Goal: Information Seeking & Learning: Check status

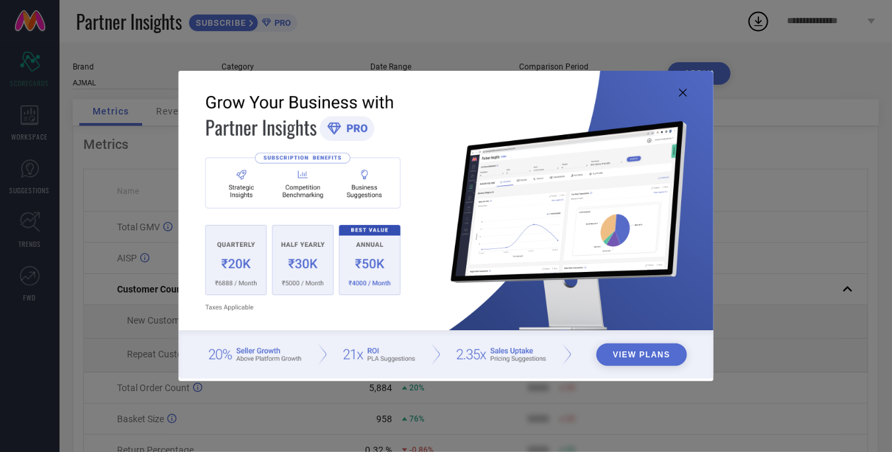
click at [560, 356] on img at bounding box center [446, 225] width 535 height 308
click at [347, 344] on img at bounding box center [446, 225] width 535 height 308
click at [253, 347] on img at bounding box center [446, 225] width 535 height 308
click at [679, 93] on icon at bounding box center [683, 93] width 8 height 8
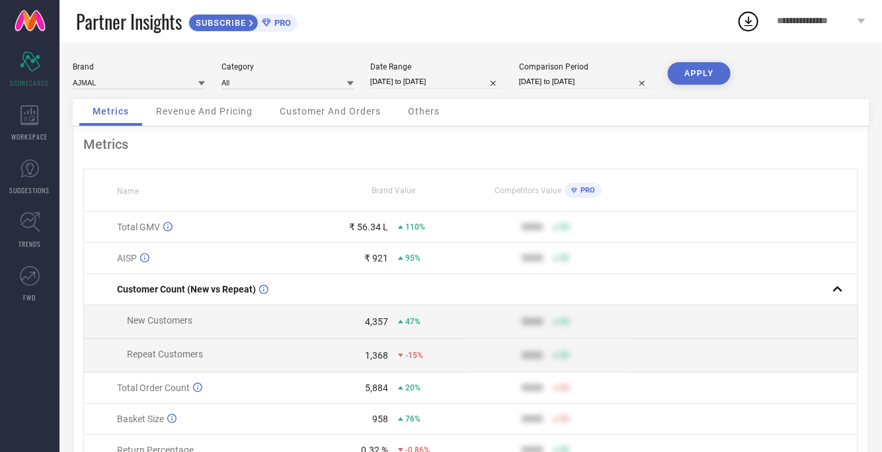
click at [201, 80] on icon at bounding box center [201, 83] width 7 height 7
click at [279, 85] on input at bounding box center [288, 82] width 132 height 14
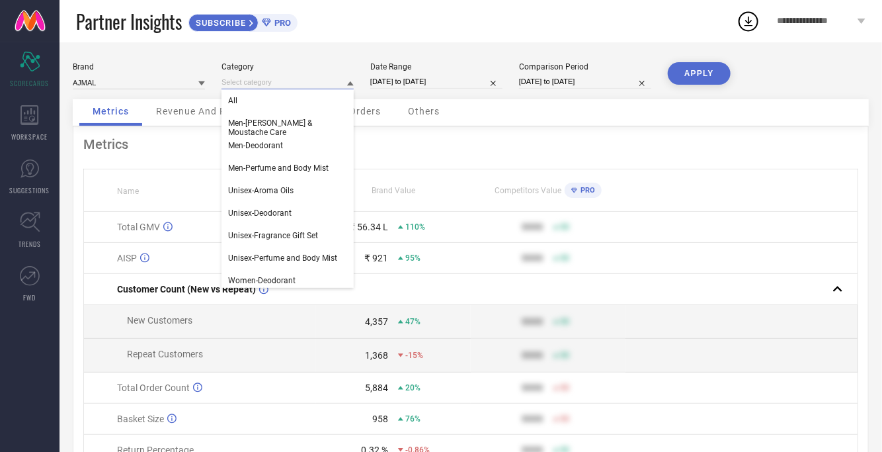
click at [279, 85] on input at bounding box center [288, 82] width 132 height 14
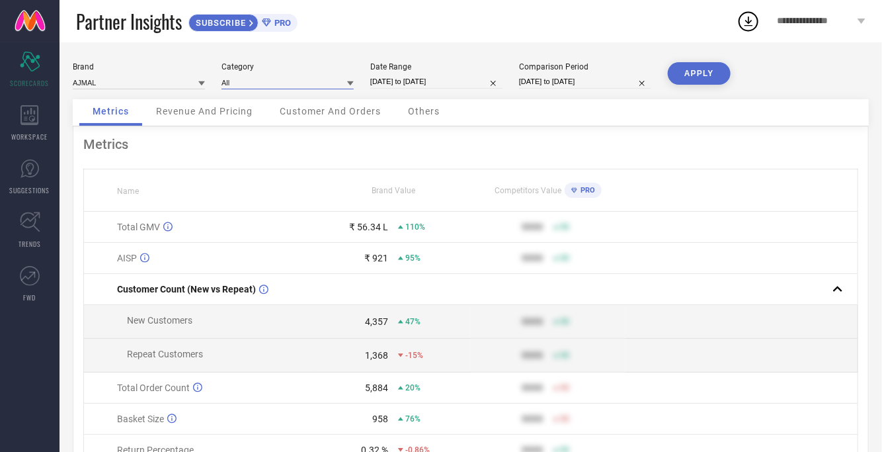
click at [431, 83] on input "[DATE] to [DATE]" at bounding box center [436, 82] width 132 height 14
select select "8"
select select "2025"
select select "9"
select select "2025"
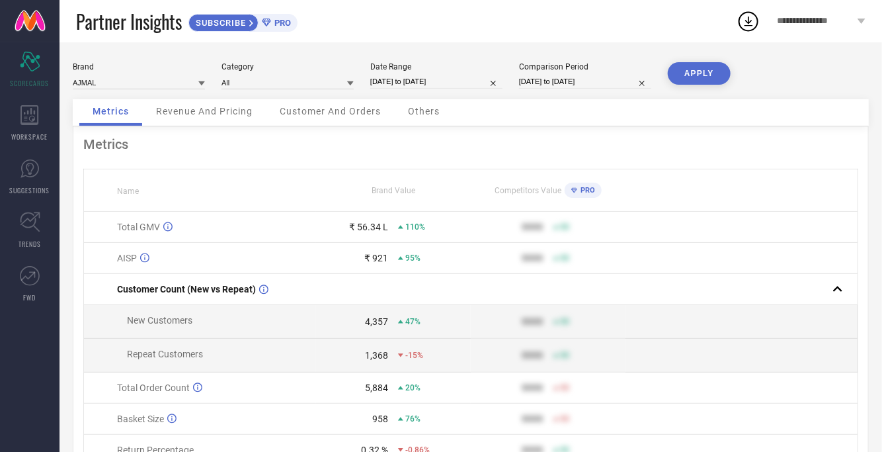
click at [312, 167] on div "Metrics Name Brand Value Competitors Value PRO Total GMV ₹ 56.34 L 110% 9999 50…" at bounding box center [471, 328] width 796 height 404
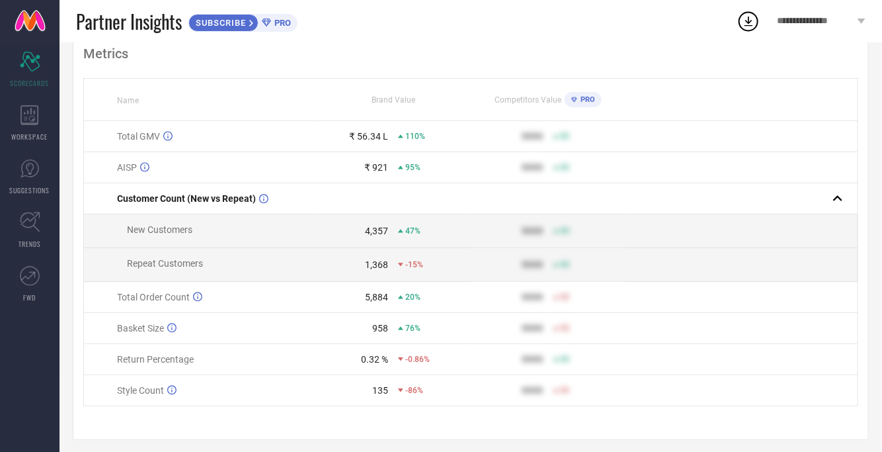
scroll to position [101, 0]
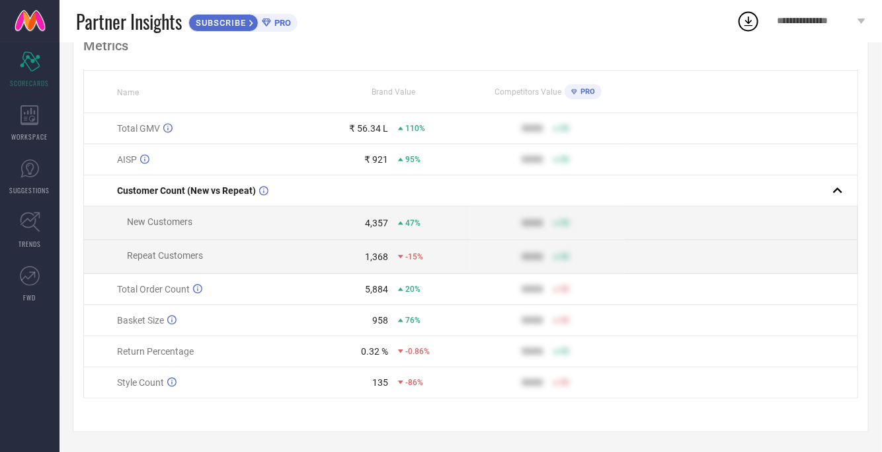
click at [588, 85] on div "PRO" at bounding box center [580, 91] width 30 height 15
click at [30, 118] on icon at bounding box center [30, 115] width 19 height 20
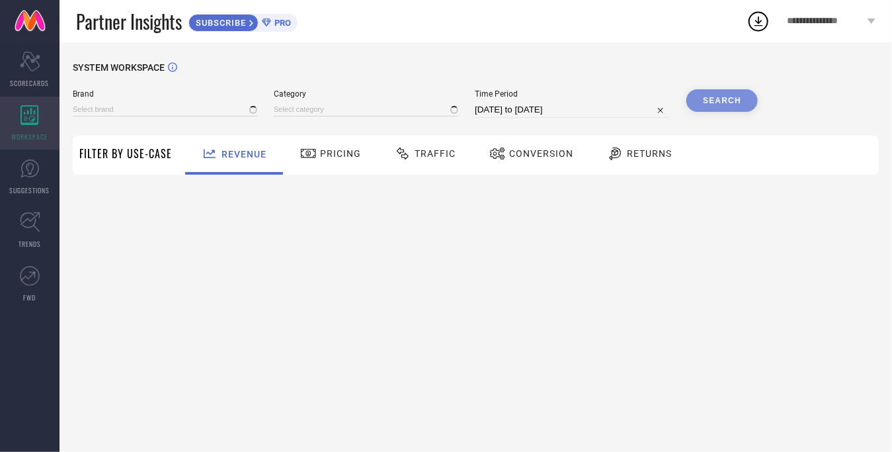
type input "AJMAL"
type input "All"
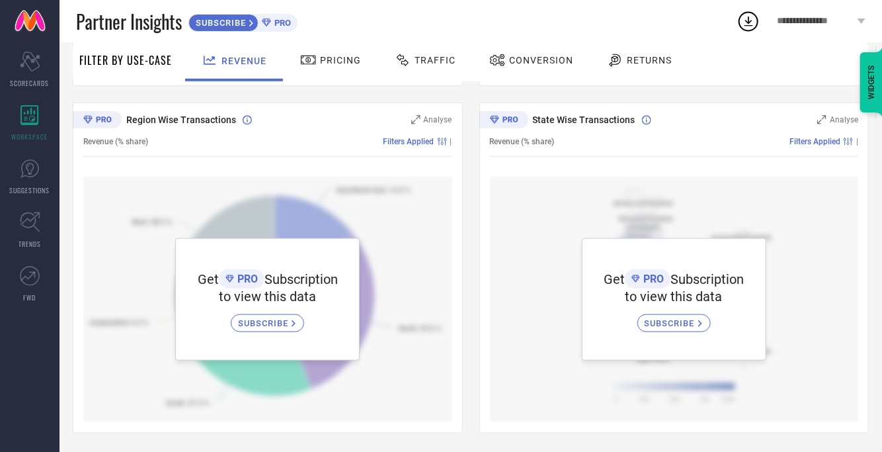
scroll to position [440, 0]
click at [21, 175] on icon at bounding box center [30, 168] width 19 height 19
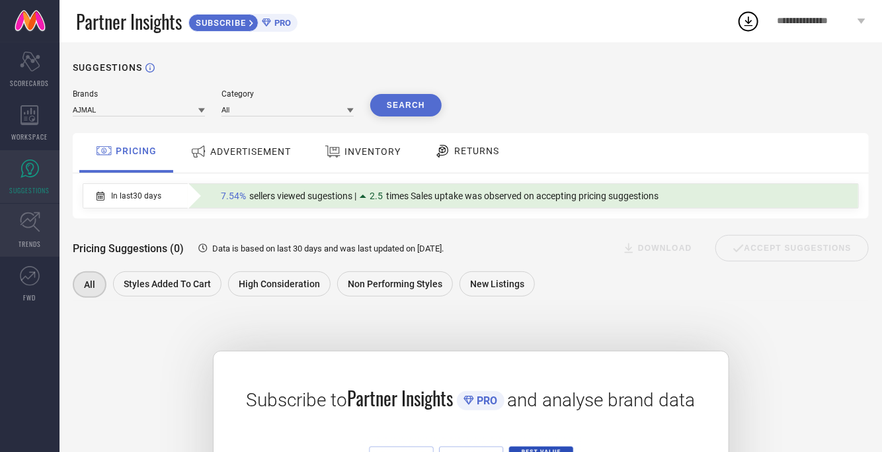
click at [29, 226] on icon at bounding box center [30, 222] width 21 height 21
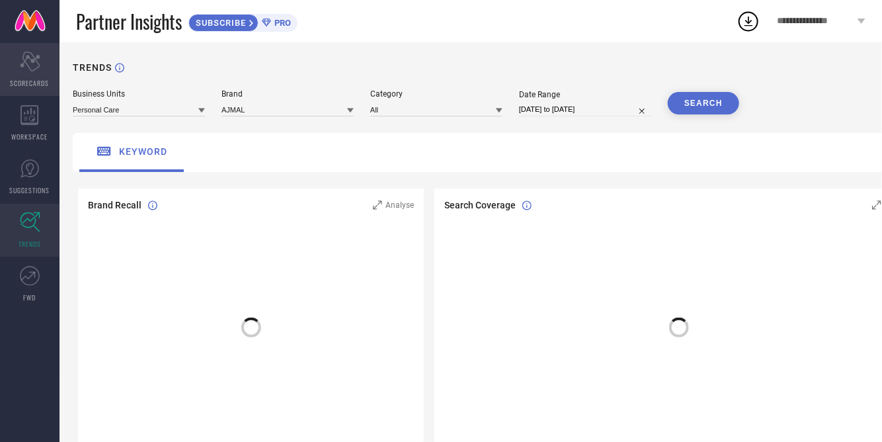
click at [26, 69] on icon "Scorecard" at bounding box center [30, 62] width 21 height 20
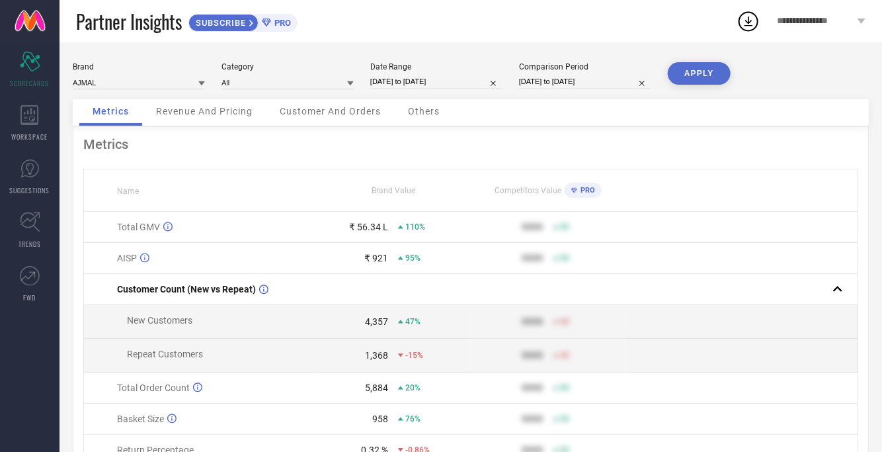
select select "8"
select select "2025"
select select "9"
select select "2025"
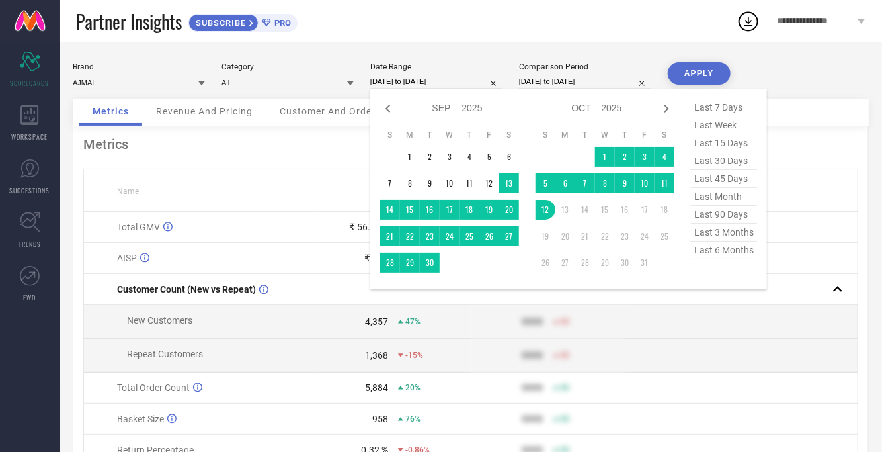
click at [422, 83] on input "[DATE] to [DATE]" at bounding box center [436, 82] width 132 height 14
click at [713, 162] on span "last 30 days" at bounding box center [724, 161] width 66 height 18
type input "[DATE] to [DATE]"
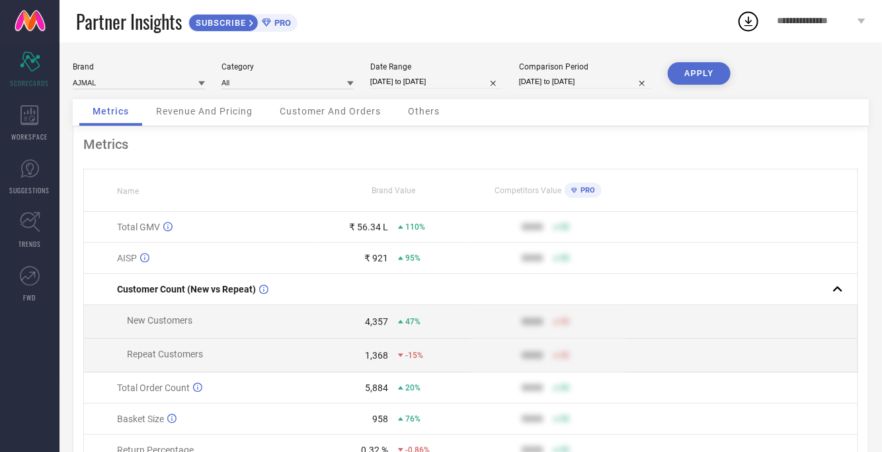
click at [442, 81] on input "[DATE] to [DATE]" at bounding box center [436, 82] width 132 height 14
select select "8"
select select "2025"
select select "9"
select select "2025"
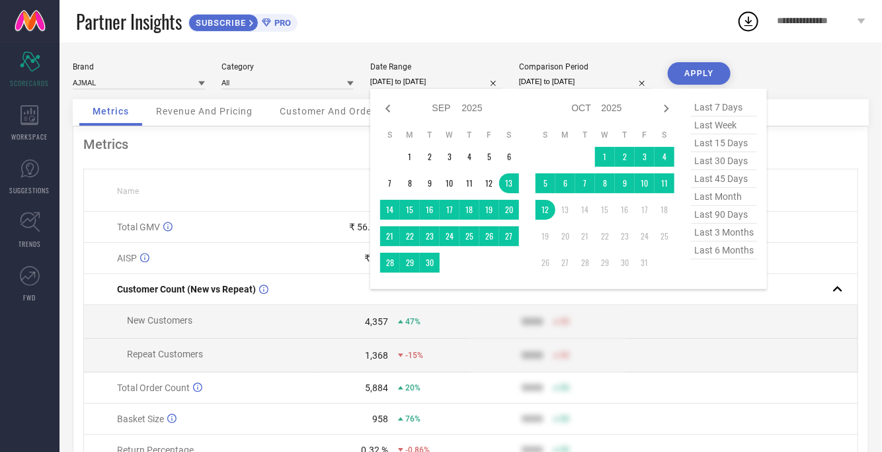
click at [710, 179] on span "last 45 days" at bounding box center [724, 179] width 66 height 18
type input "[DATE] to [DATE]"
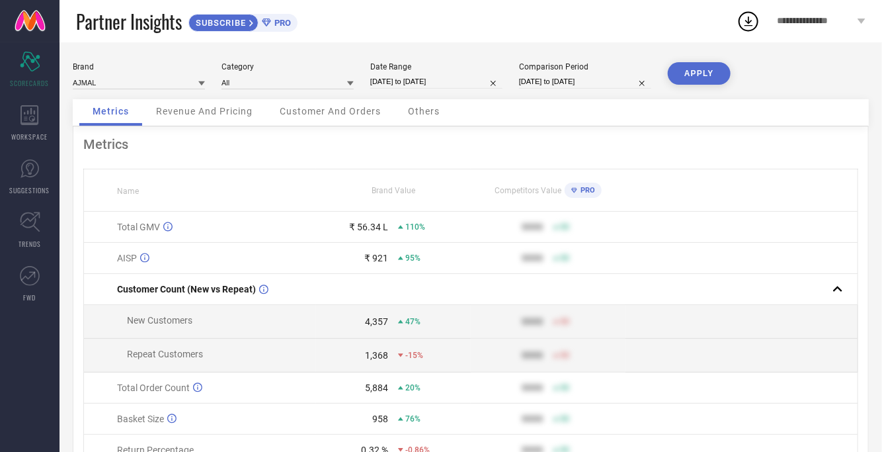
select select "8"
select select "2024"
select select "9"
select select "2024"
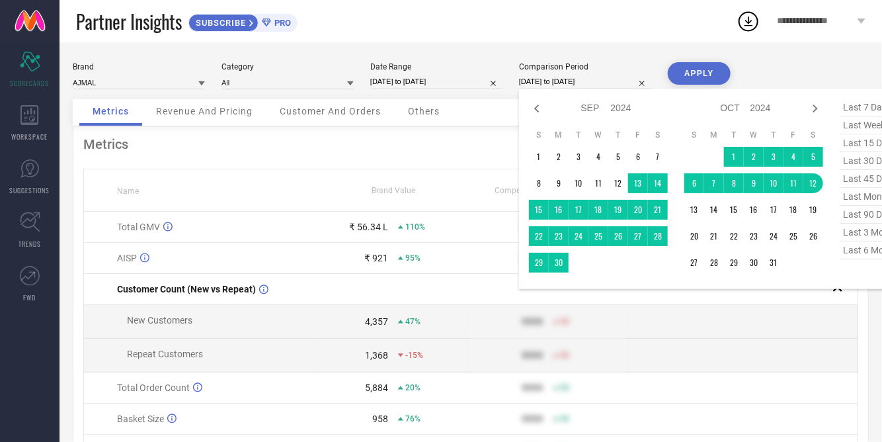
click at [542, 79] on input "[DATE] to [DATE]" at bounding box center [585, 82] width 132 height 14
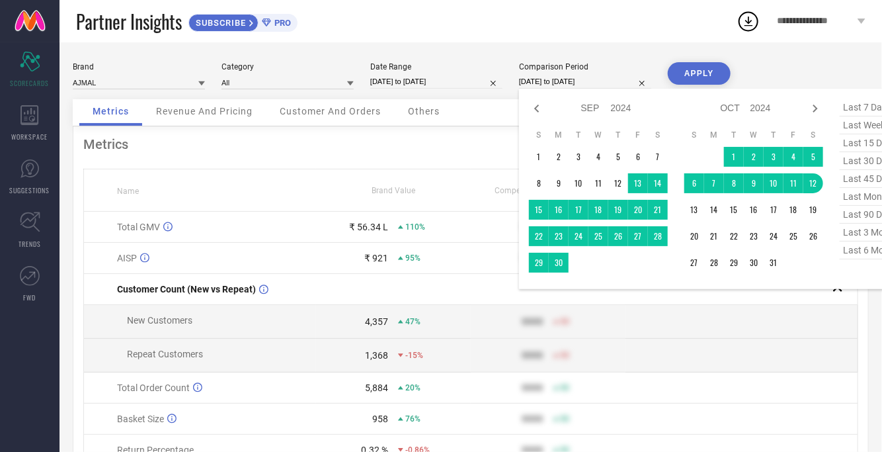
click at [438, 102] on div "Others" at bounding box center [424, 112] width 58 height 26
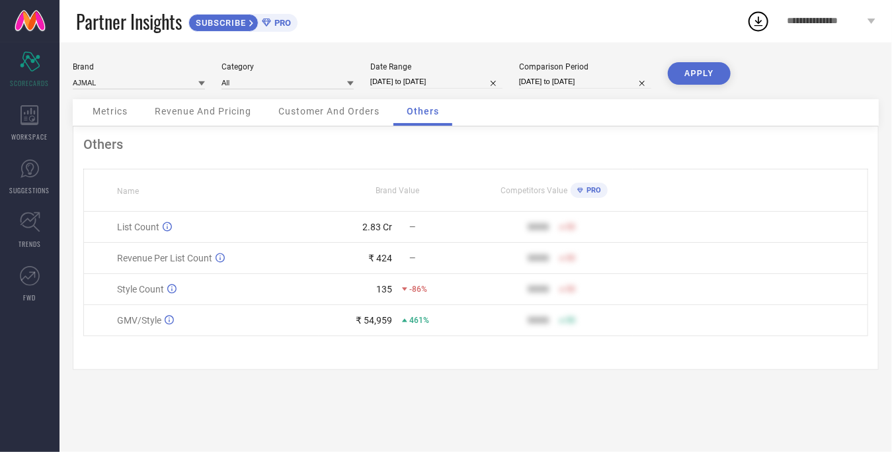
click at [116, 113] on span "Metrics" at bounding box center [110, 111] width 35 height 11
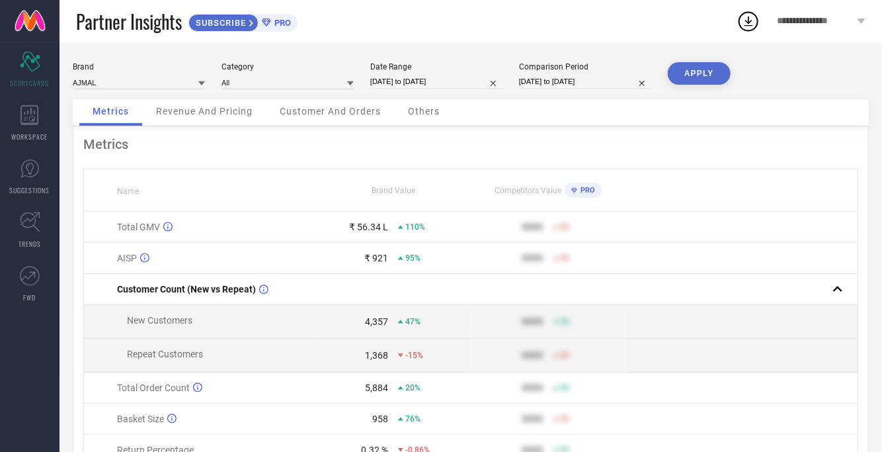
click at [351, 115] on span "Customer And Orders" at bounding box center [330, 111] width 101 height 11
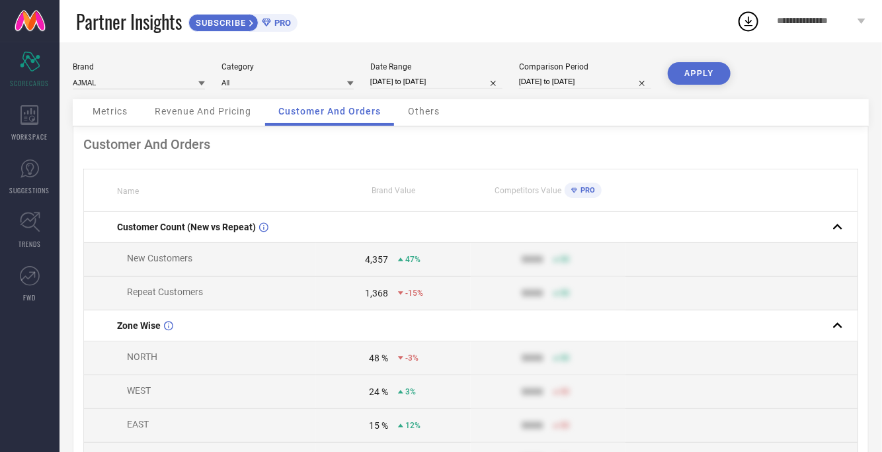
click at [106, 116] on span "Metrics" at bounding box center [110, 111] width 35 height 11
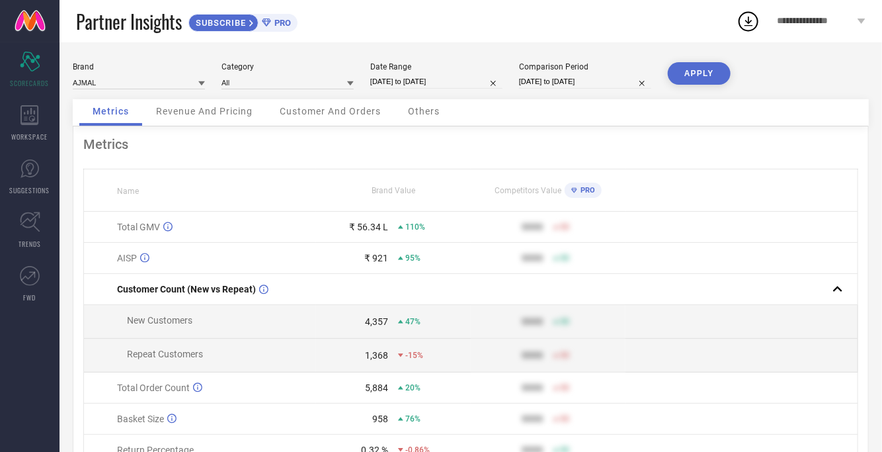
click at [474, 81] on input "[DATE] to [DATE]" at bounding box center [436, 82] width 132 height 14
select select "7"
select select "2025"
select select "8"
select select "2025"
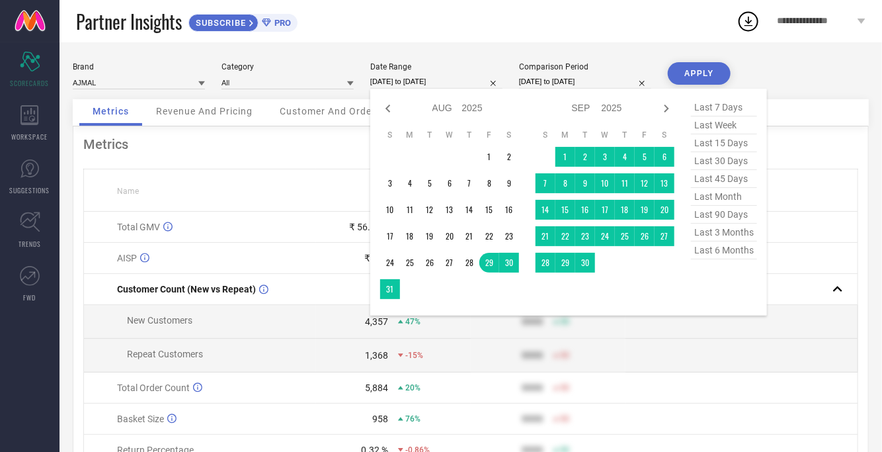
click at [698, 73] on button "APPLY" at bounding box center [699, 73] width 63 height 22
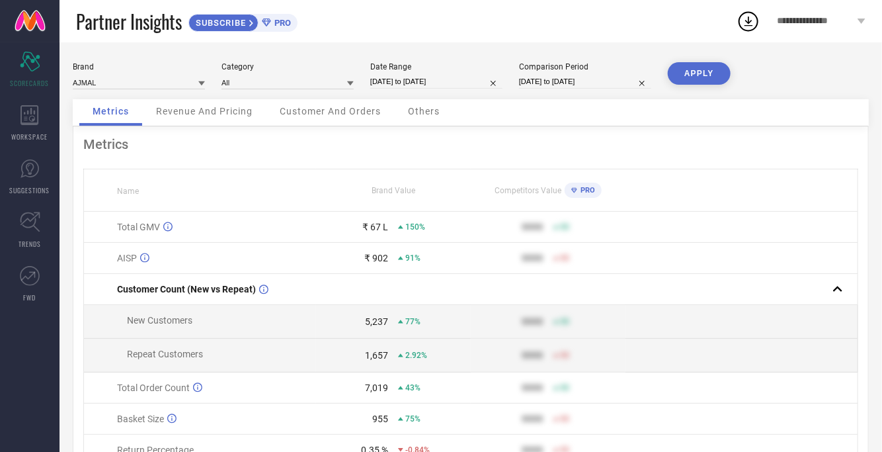
select select "7"
select select "2025"
select select "8"
select select "2025"
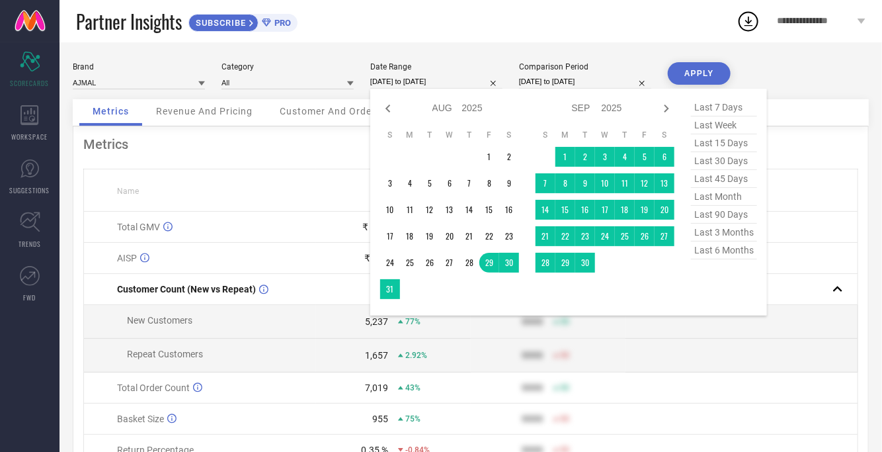
click at [440, 75] on input "[DATE] to [DATE]" at bounding box center [436, 82] width 132 height 14
click at [567, 151] on td "1" at bounding box center [566, 157] width 20 height 20
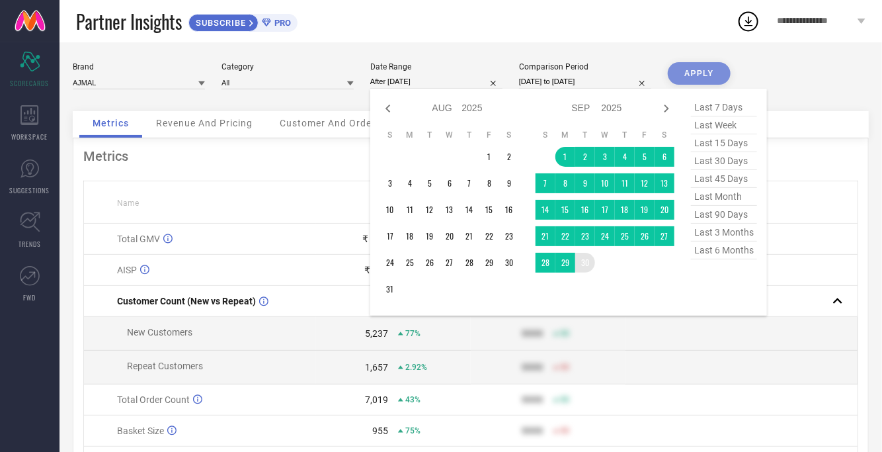
click at [587, 275] on table "S M T W T F S 1 2 3 4 5 6 7 8 9 10 11 12 13 14 15 16 17 18 19 20 21 22 23 24 25…" at bounding box center [605, 201] width 139 height 156
type input "[DATE] to [DATE]"
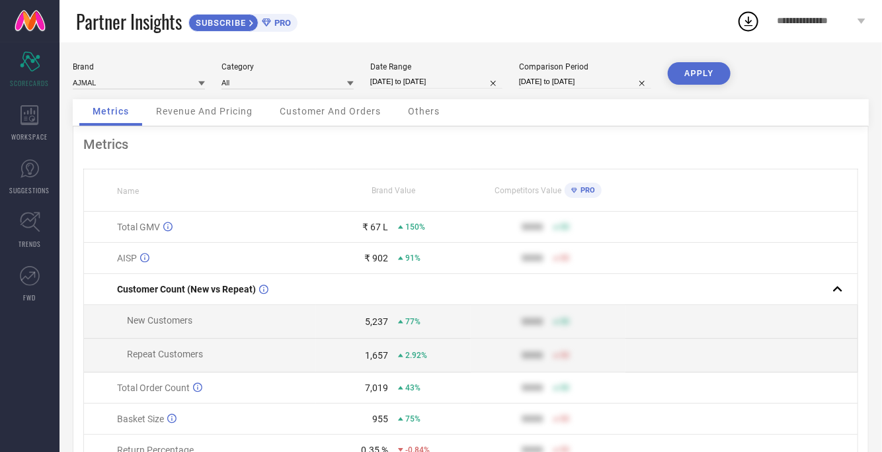
click at [573, 85] on input "[DATE] to [DATE]" at bounding box center [585, 82] width 132 height 14
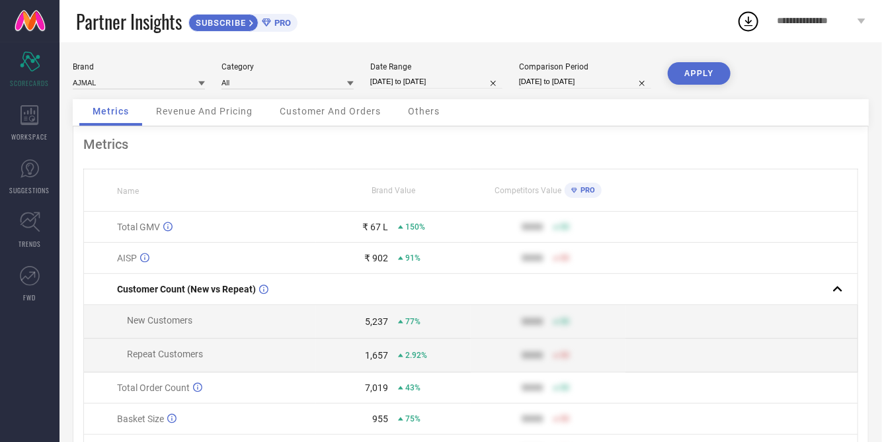
select select "8"
select select "2024"
select select "9"
select select "2024"
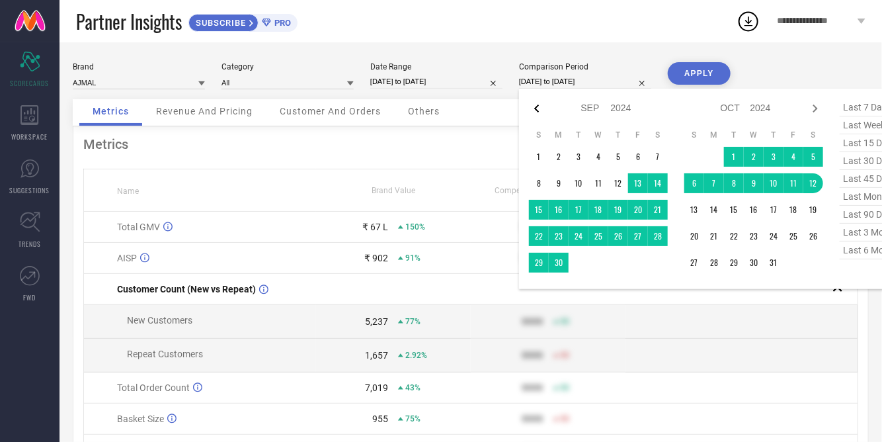
click at [533, 106] on icon at bounding box center [537, 109] width 16 height 16
select select "7"
select select "2024"
select select "8"
select select "2024"
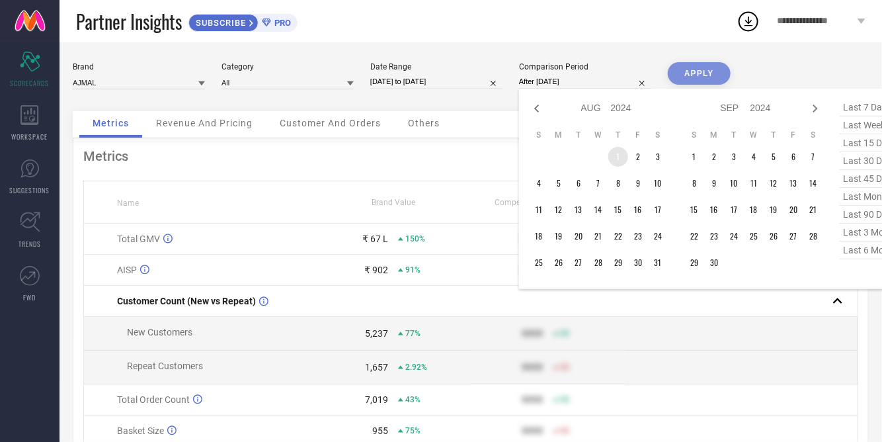
click at [615, 157] on td "1" at bounding box center [618, 157] width 20 height 20
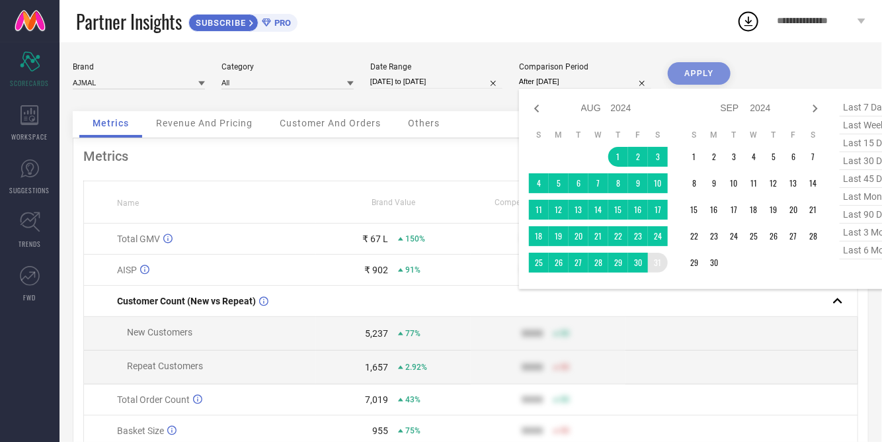
type input "[DATE] to [DATE]"
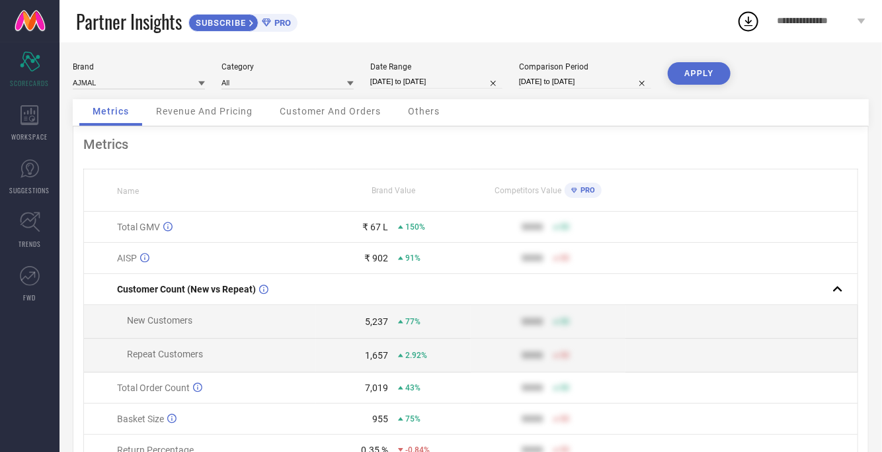
click at [698, 75] on button "APPLY" at bounding box center [699, 73] width 63 height 22
click at [104, 88] on input at bounding box center [139, 82] width 132 height 14
click at [125, 105] on div "AJMAL" at bounding box center [139, 100] width 132 height 22
select select "8"
select select "2025"
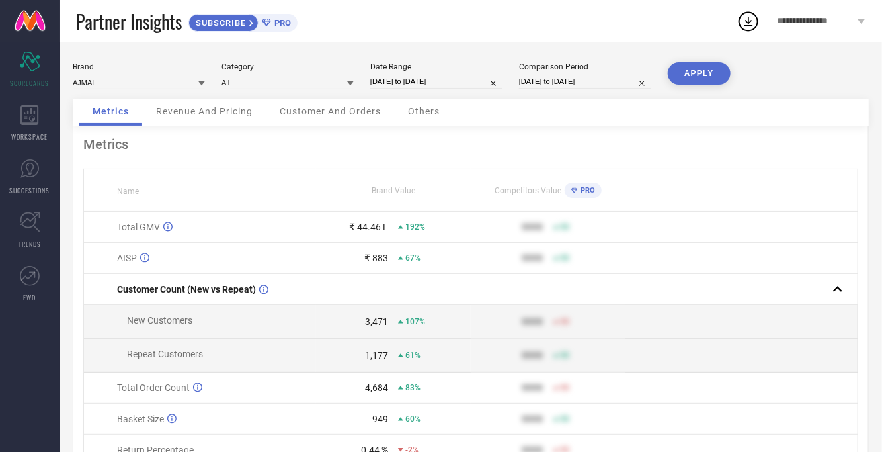
select select "9"
select select "2025"
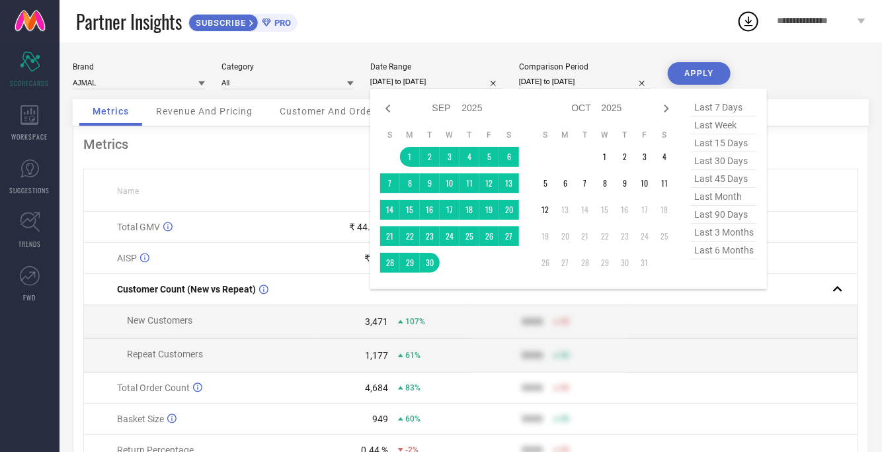
click at [438, 83] on input "[DATE] to [DATE]" at bounding box center [436, 82] width 132 height 14
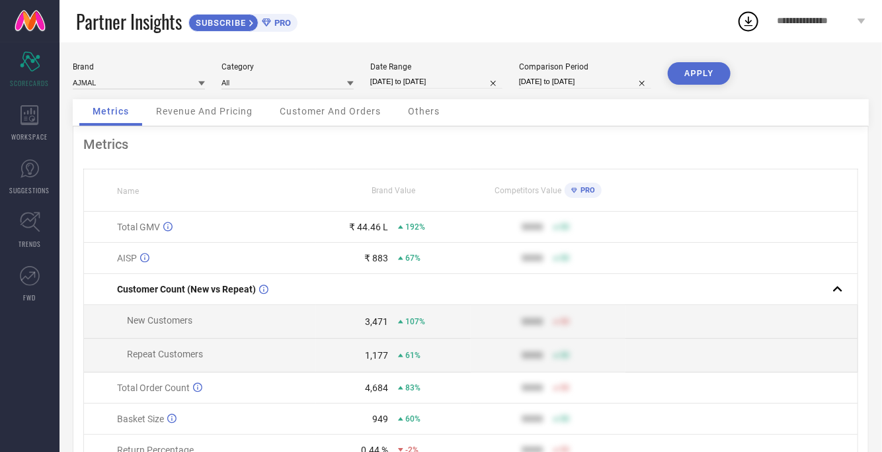
click at [350, 47] on div "Brand AJMAL Category All Date Range [DATE] to [DATE] Comparison Period [DATE] t…" at bounding box center [471, 296] width 823 height 508
click at [401, 77] on input "[DATE] to [DATE]" at bounding box center [436, 82] width 132 height 14
select select "8"
select select "2025"
select select "9"
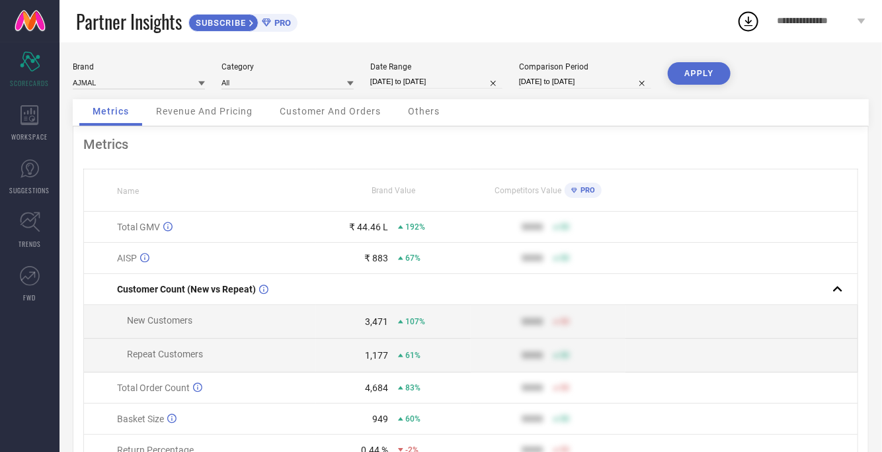
select select "2025"
click at [691, 71] on button "APPLY" at bounding box center [699, 73] width 63 height 22
click at [95, 79] on input at bounding box center [139, 82] width 132 height 14
click at [96, 128] on div "AND" at bounding box center [139, 123] width 132 height 22
type input "All"
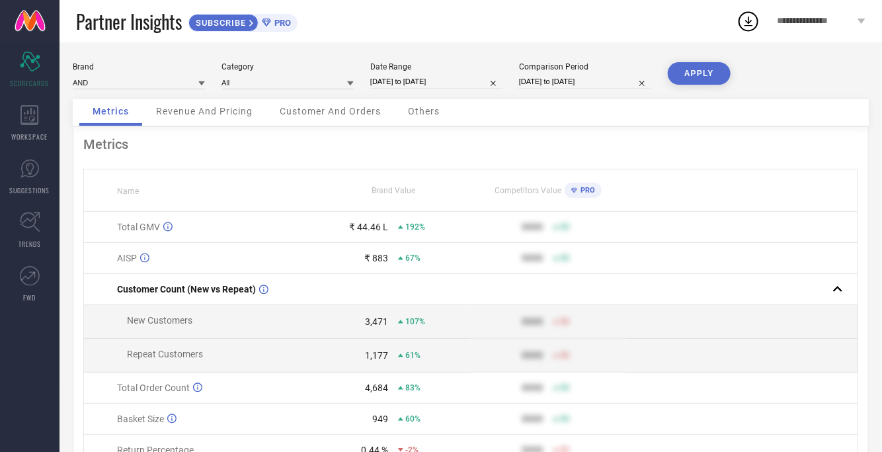
click at [682, 75] on button "APPLY" at bounding box center [699, 73] width 63 height 22
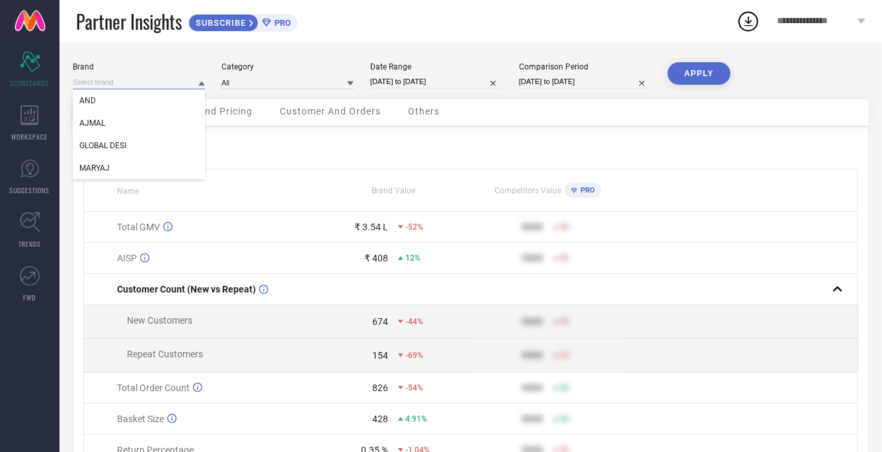
click at [133, 86] on input at bounding box center [139, 82] width 132 height 14
click at [112, 143] on span "GLOBAL DESI" at bounding box center [102, 145] width 47 height 9
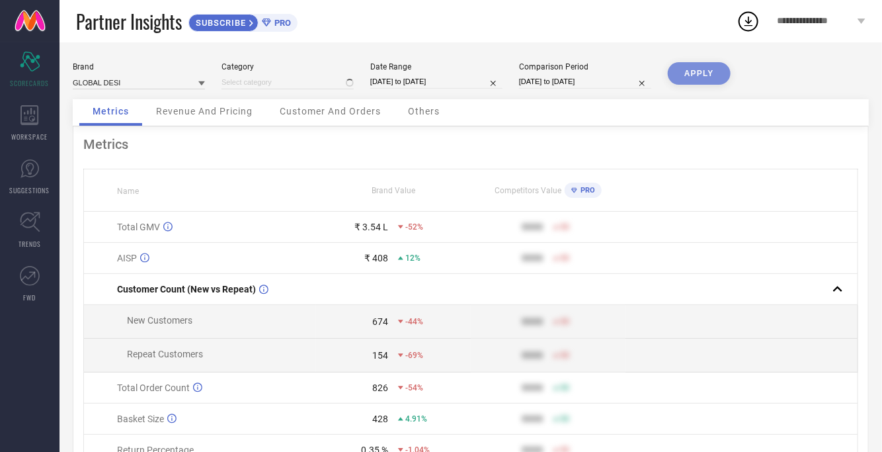
type input "All"
click at [704, 69] on button "APPLY" at bounding box center [699, 73] width 63 height 22
click at [131, 85] on input at bounding box center [139, 82] width 132 height 14
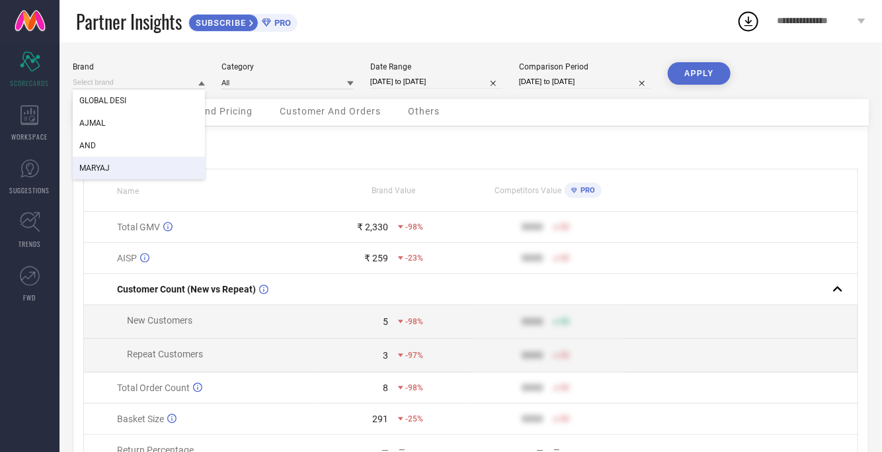
click at [106, 159] on div "MARYAJ" at bounding box center [139, 168] width 132 height 22
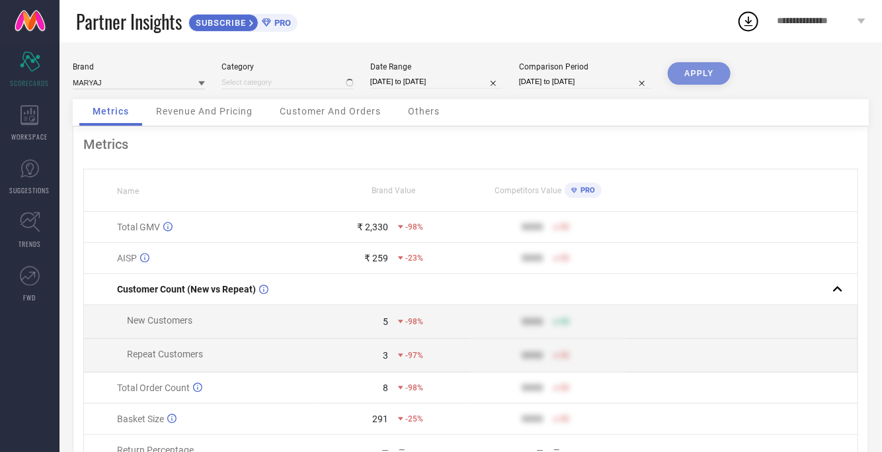
type input "All"
click at [712, 73] on button "APPLY" at bounding box center [699, 73] width 63 height 22
click at [122, 79] on input at bounding box center [139, 82] width 132 height 14
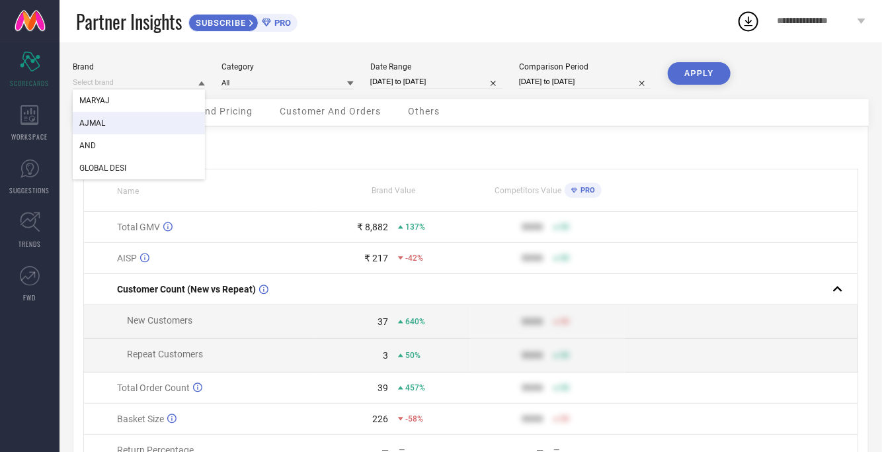
click at [90, 123] on span "AJMAL" at bounding box center [92, 122] width 26 height 9
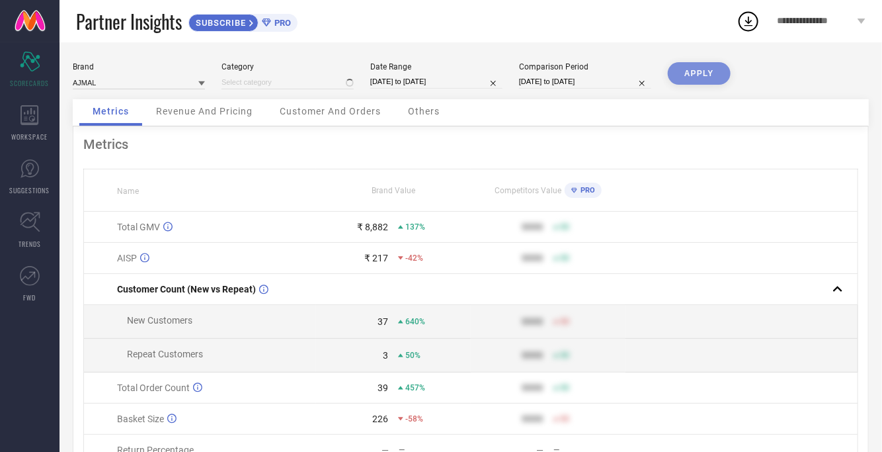
type input "All"
click at [718, 71] on button "APPLY" at bounding box center [699, 73] width 63 height 22
click at [208, 116] on span "Revenue And Pricing" at bounding box center [204, 111] width 97 height 11
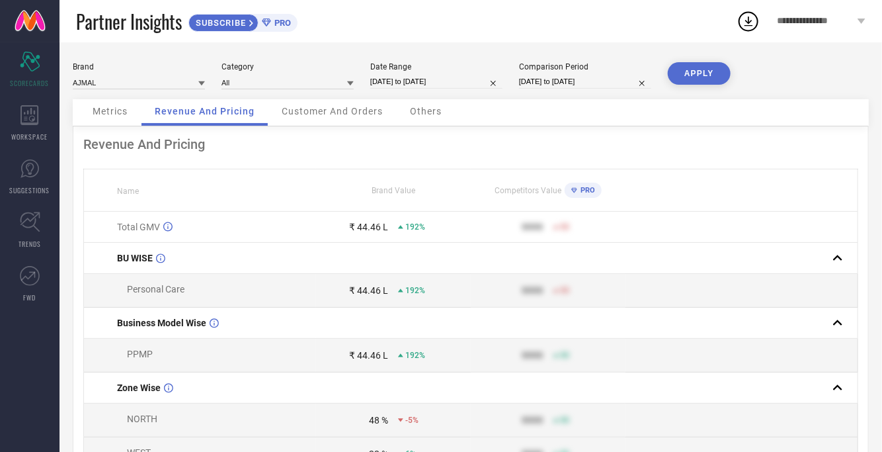
click at [362, 117] on div "Customer And Orders" at bounding box center [332, 112] width 128 height 26
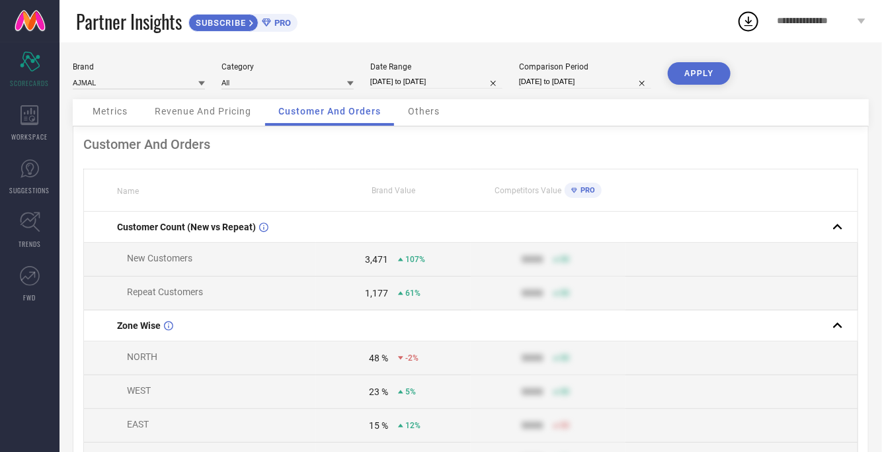
click at [415, 114] on span "Others" at bounding box center [424, 111] width 32 height 11
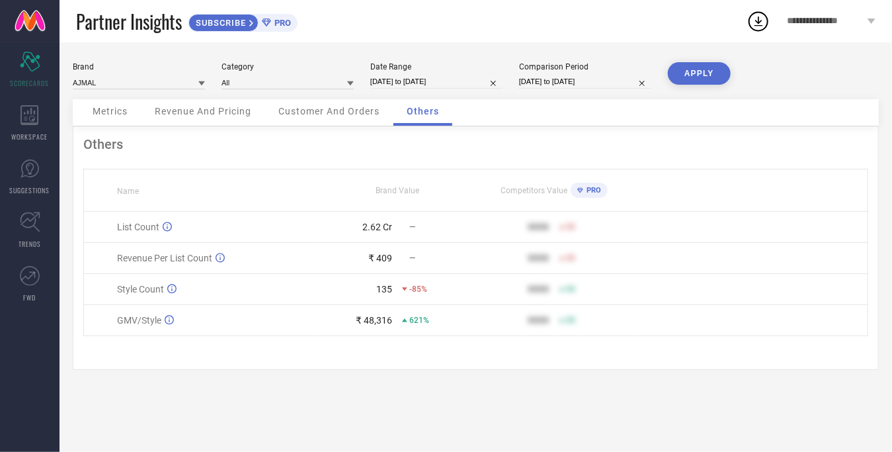
click at [104, 112] on span "Metrics" at bounding box center [110, 111] width 35 height 11
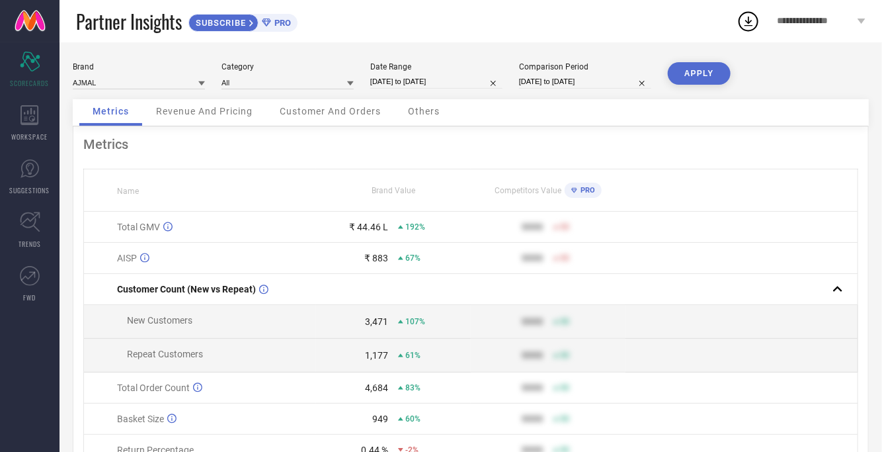
click at [229, 27] on span "SUBSCRIBE" at bounding box center [219, 23] width 60 height 10
click at [268, 18] on div "PRO" at bounding box center [275, 23] width 32 height 10
click at [746, 21] on icon at bounding box center [749, 22] width 9 height 10
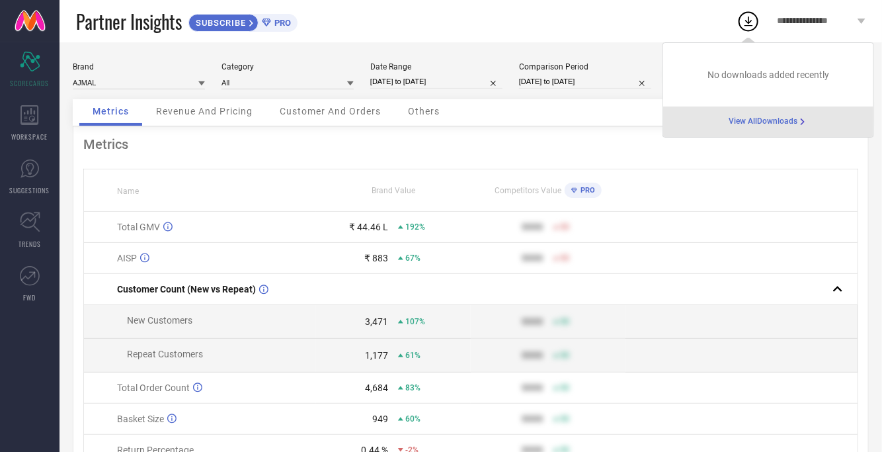
click at [767, 120] on span "View All Downloads" at bounding box center [763, 121] width 69 height 11
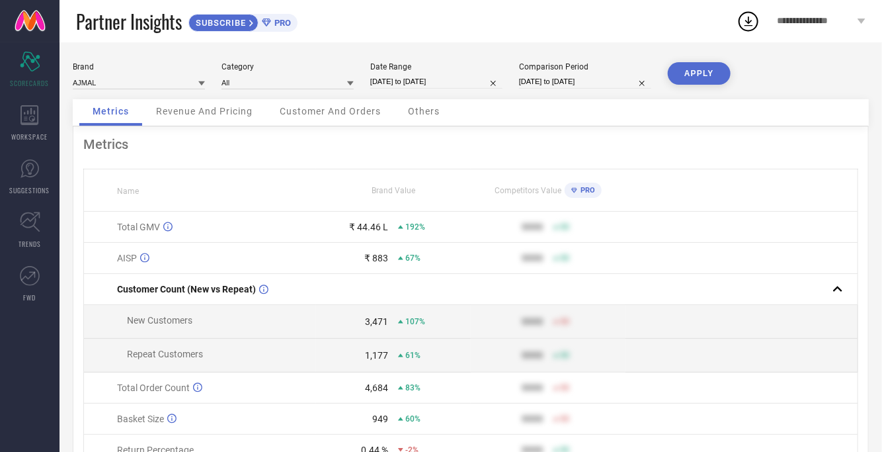
select select "8"
select select "2025"
select select "9"
select select "2025"
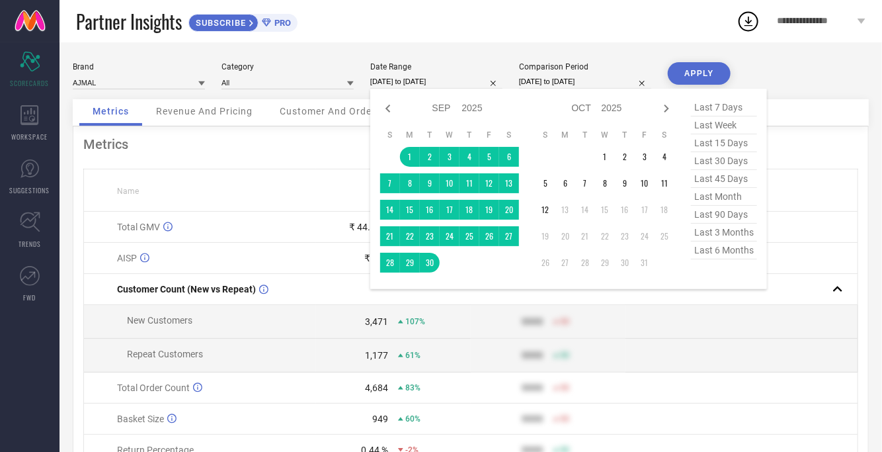
click at [466, 81] on input "[DATE] to [DATE]" at bounding box center [436, 82] width 132 height 14
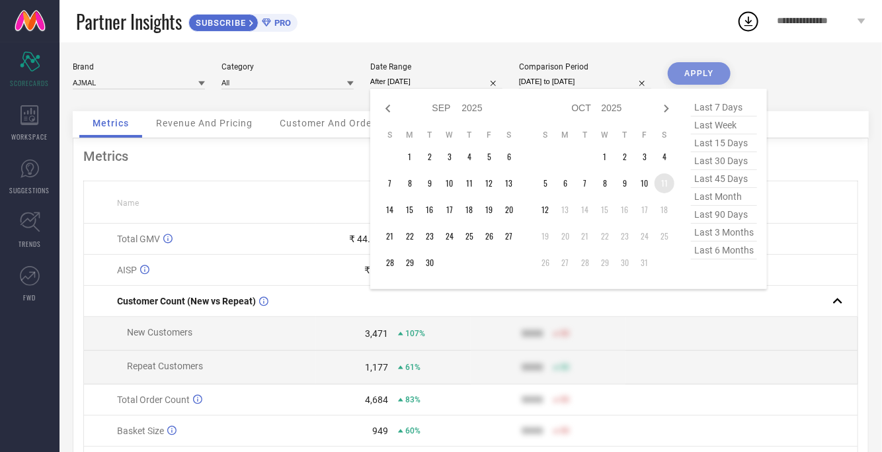
click at [655, 184] on td "11" at bounding box center [665, 183] width 20 height 20
type input "[DATE] to [DATE]"
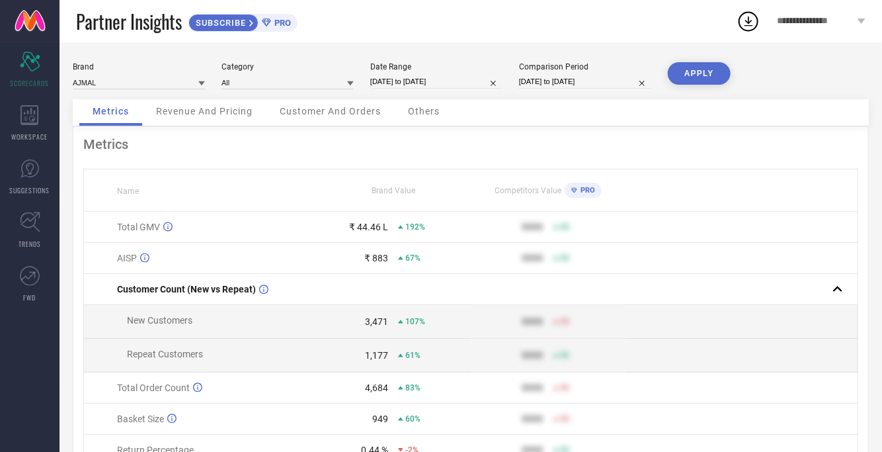
click at [708, 71] on button "APPLY" at bounding box center [699, 73] width 63 height 22
select select "9"
select select "2025"
select select "10"
select select "2025"
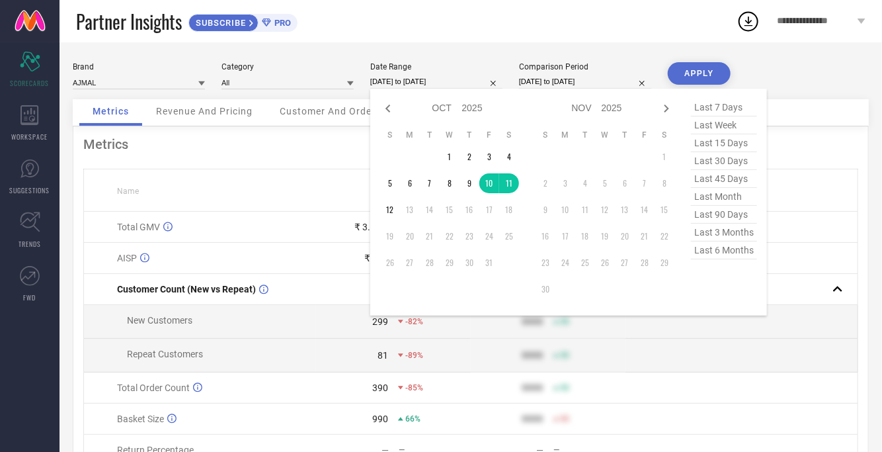
click at [460, 83] on input "[DATE] to [DATE]" at bounding box center [436, 82] width 132 height 14
click at [449, 150] on td "1" at bounding box center [450, 157] width 20 height 20
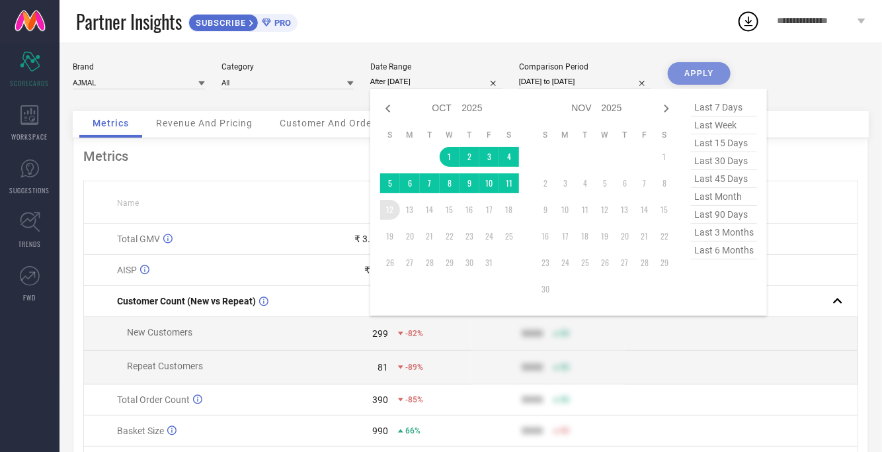
type input "[DATE] to [DATE]"
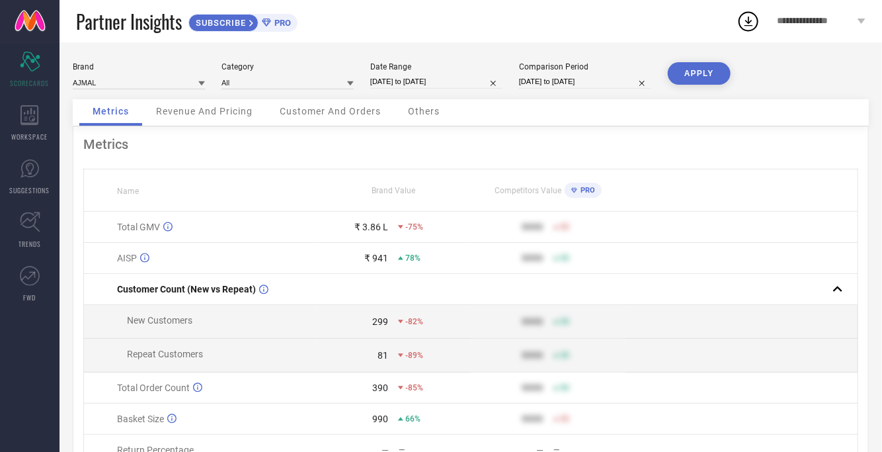
click at [686, 70] on button "APPLY" at bounding box center [699, 73] width 63 height 22
click at [405, 85] on input "[DATE] to [DATE]" at bounding box center [436, 82] width 132 height 14
select select "9"
select select "2025"
select select "10"
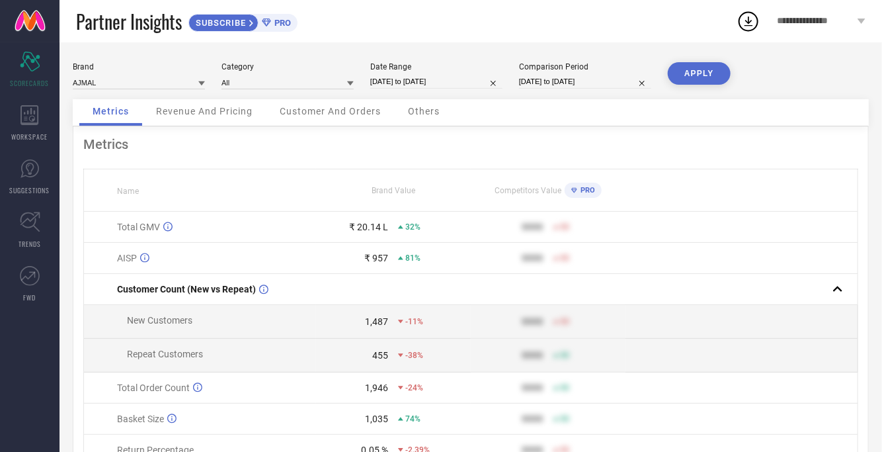
select select "2025"
click at [304, 150] on div "Metrics" at bounding box center [470, 144] width 775 height 16
click at [31, 216] on icon at bounding box center [30, 222] width 21 height 21
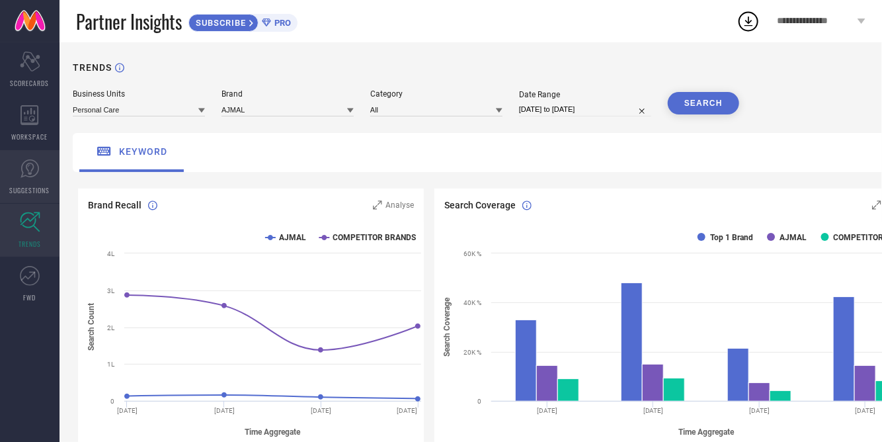
click at [28, 161] on icon at bounding box center [30, 169] width 20 height 20
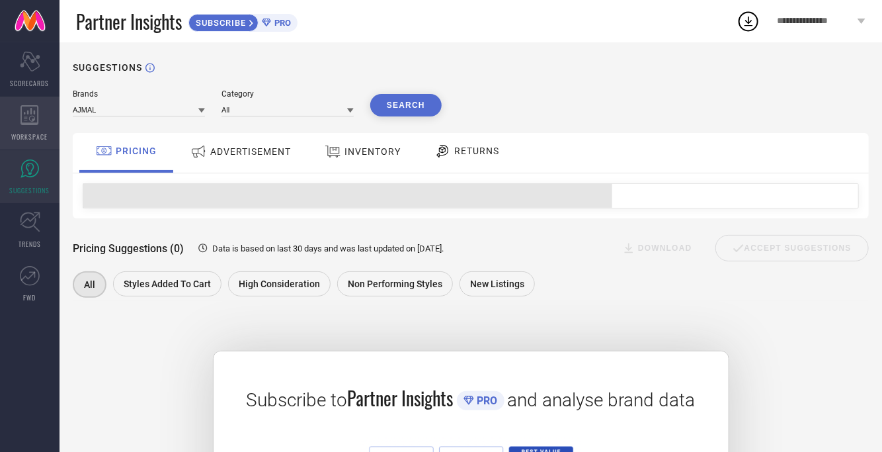
click at [28, 118] on icon at bounding box center [30, 115] width 19 height 20
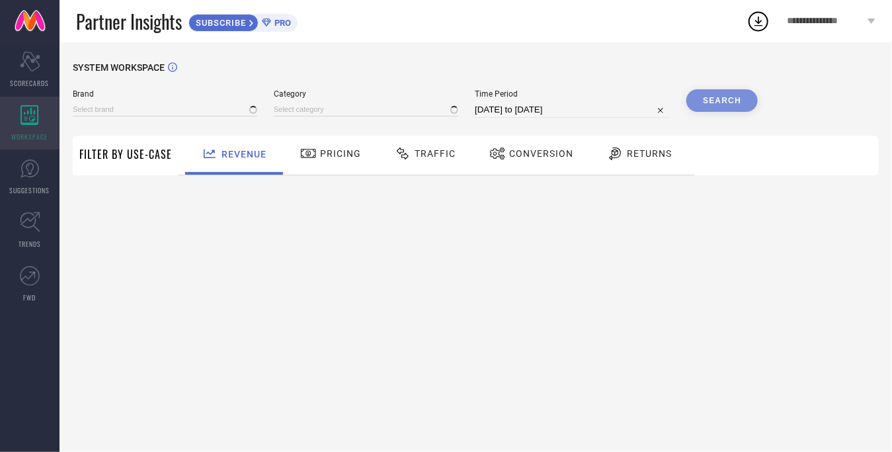
type input "AJMAL"
type input "All"
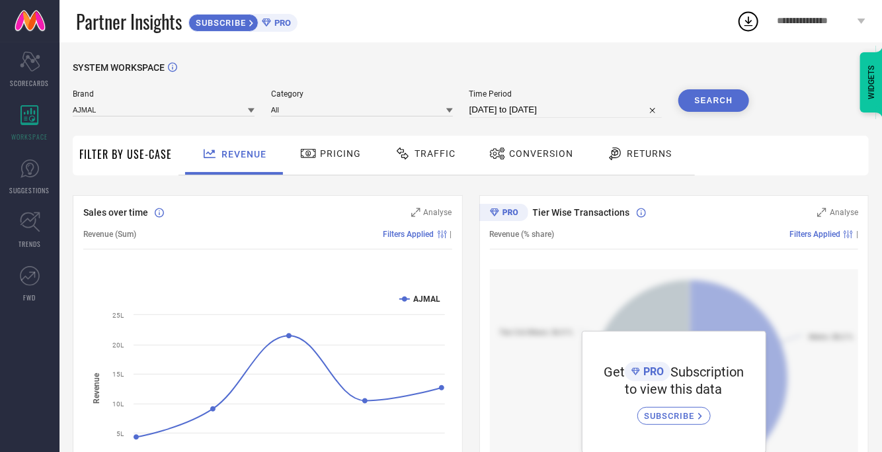
select select "8"
select select "2025"
select select "9"
select select "2025"
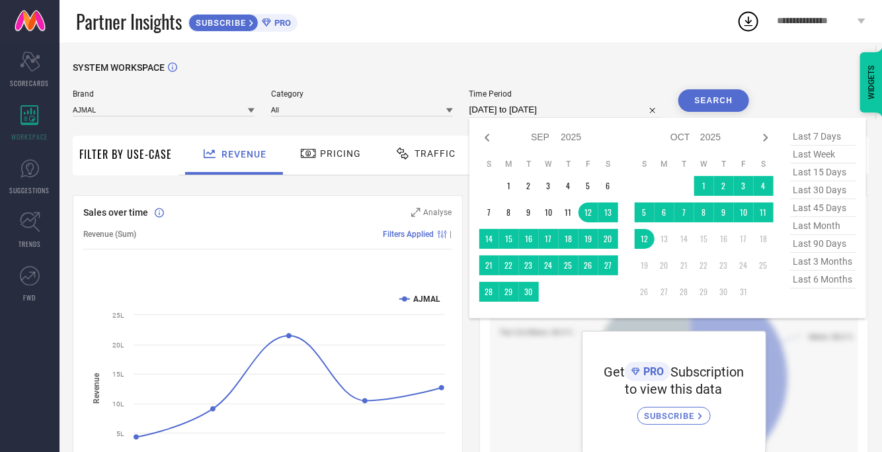
click at [517, 113] on input "[DATE] to [DATE]" at bounding box center [566, 110] width 192 height 16
click at [710, 186] on td "1" at bounding box center [704, 186] width 20 height 20
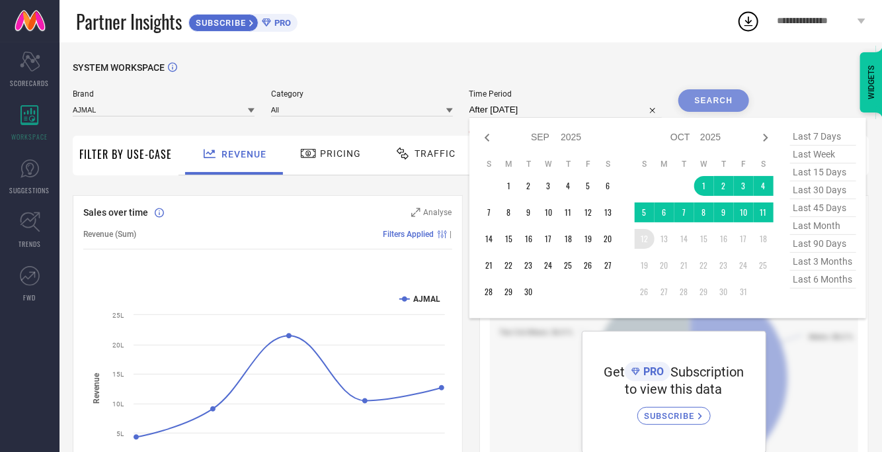
type input "[DATE] to [DATE]"
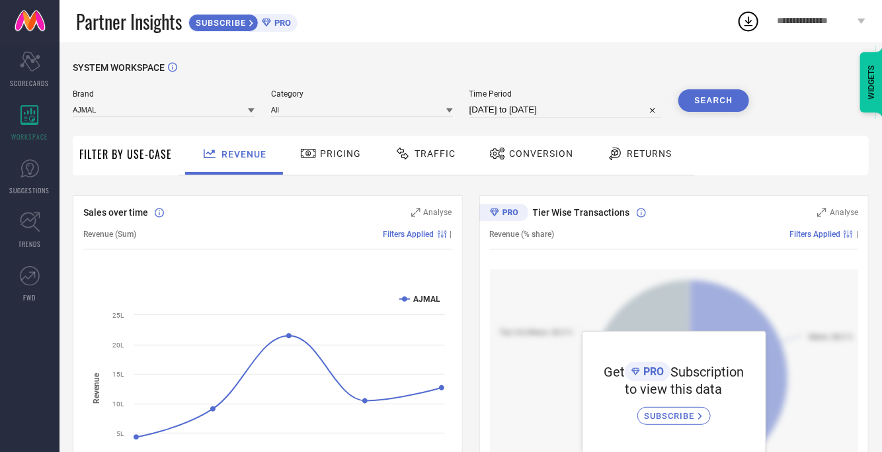
click at [716, 98] on button "Search" at bounding box center [714, 100] width 71 height 22
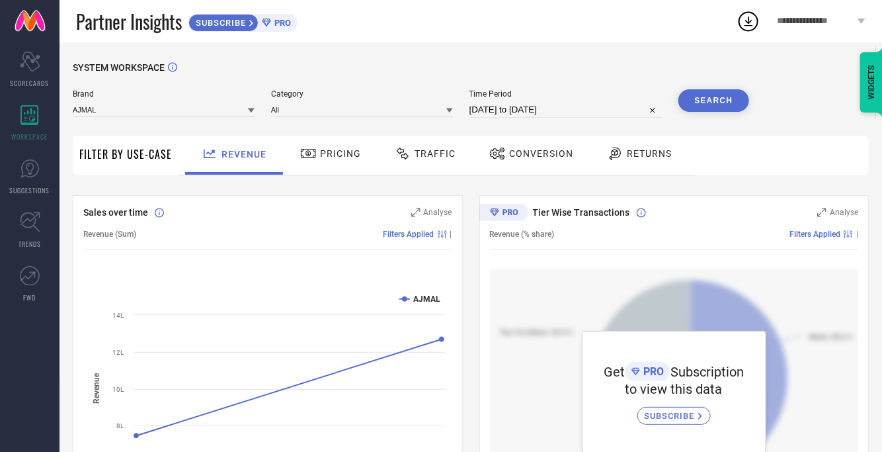
select select "9"
select select "2025"
select select "10"
select select "2025"
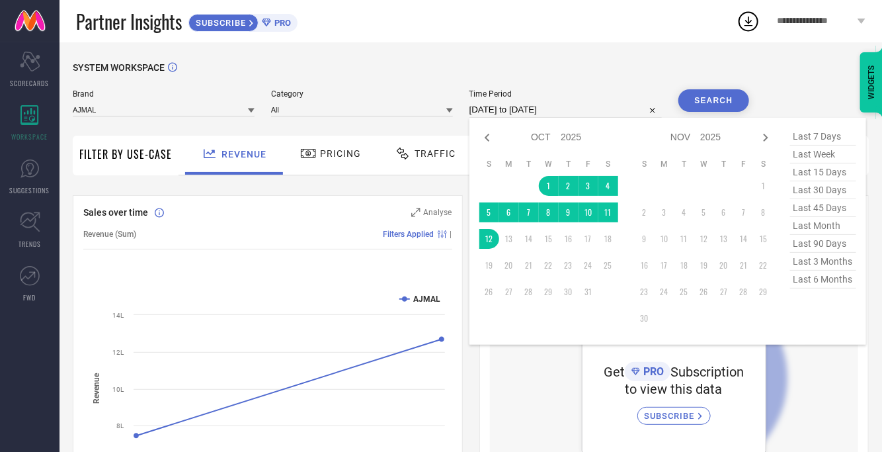
click at [586, 107] on input "[DATE] to [DATE]" at bounding box center [566, 110] width 192 height 16
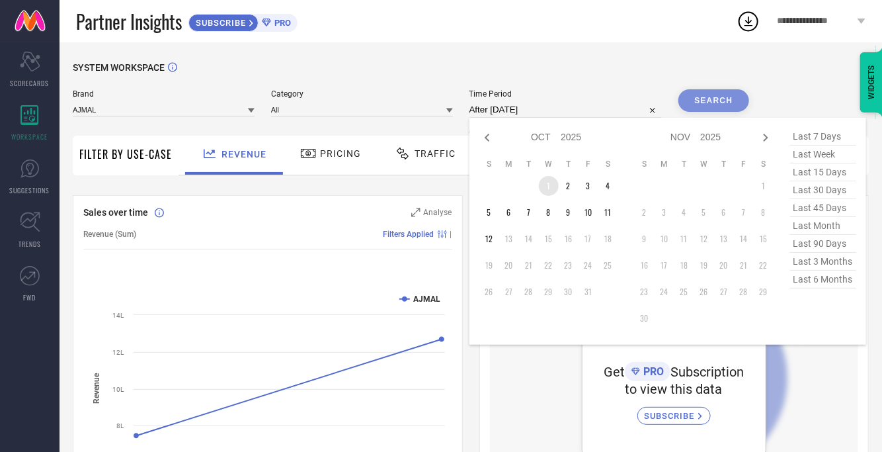
click at [552, 184] on td "1" at bounding box center [549, 186] width 20 height 20
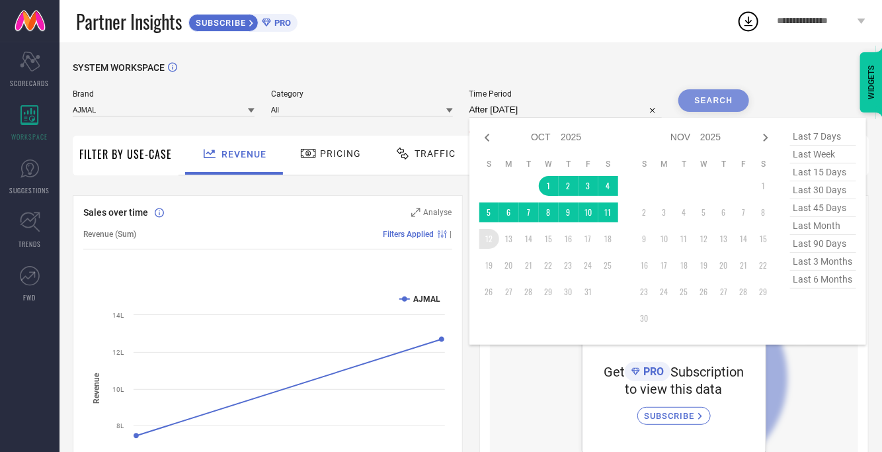
type input "[DATE] to [DATE]"
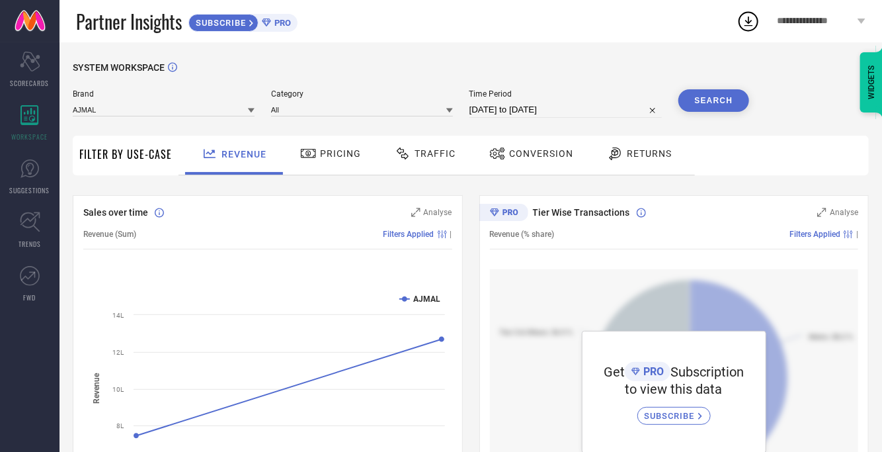
click at [715, 101] on button "Search" at bounding box center [714, 100] width 71 height 22
click at [525, 101] on div "Time Period [DATE] to [DATE]" at bounding box center [566, 103] width 192 height 28
click at [612, 112] on input "[DATE] to [DATE]" at bounding box center [566, 110] width 192 height 16
select select "9"
select select "2025"
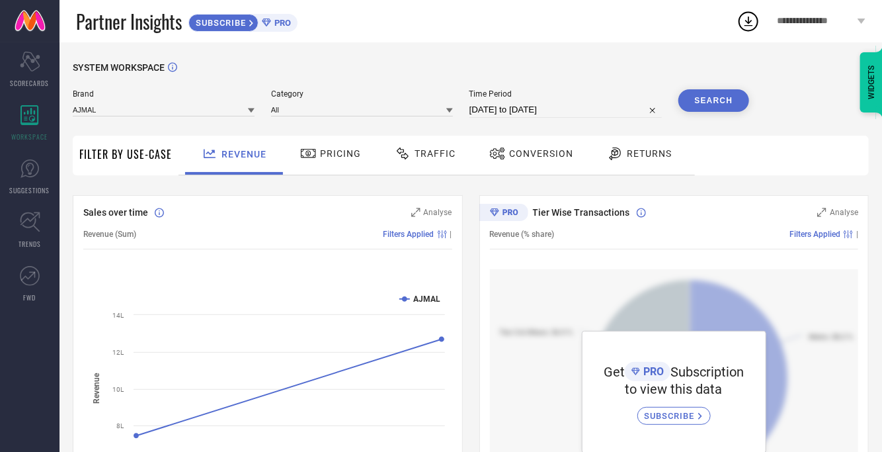
select select "10"
select select "2025"
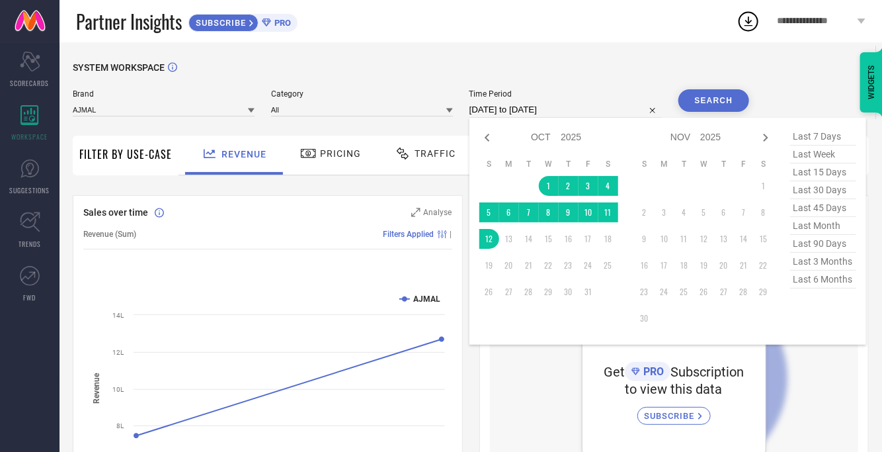
click at [825, 193] on span "last 30 days" at bounding box center [823, 190] width 66 height 18
type input "[DATE] to [DATE]"
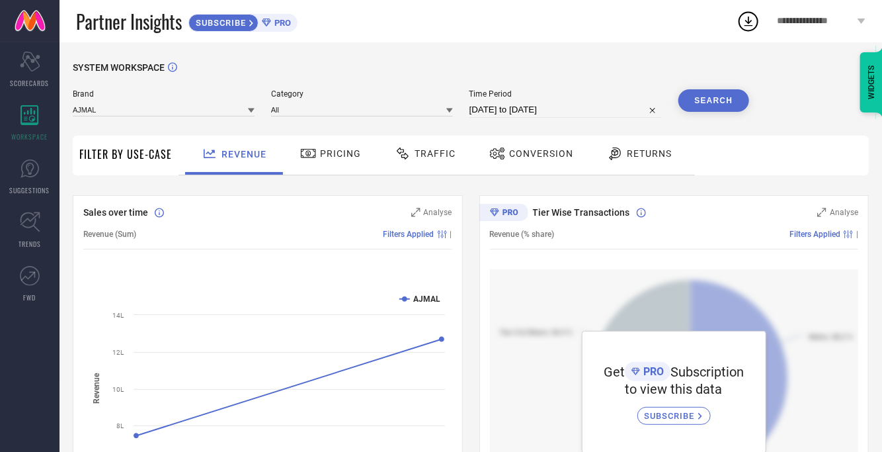
click at [719, 106] on button "Search" at bounding box center [714, 100] width 71 height 22
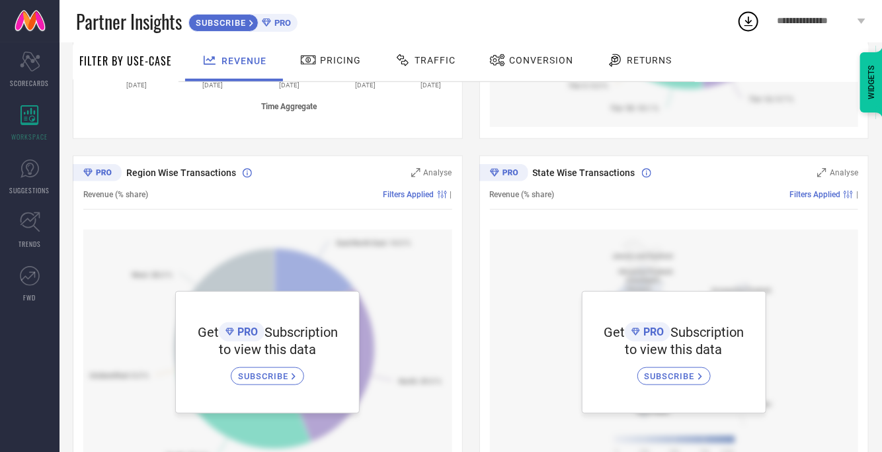
scroll to position [440, 0]
